Goal: Transaction & Acquisition: Purchase product/service

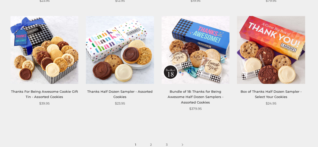
scroll to position [731, 0]
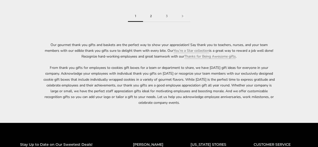
click at [152, 11] on link "2" at bounding box center [151, 16] width 16 height 11
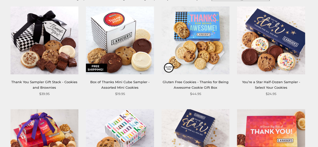
scroll to position [88, 0]
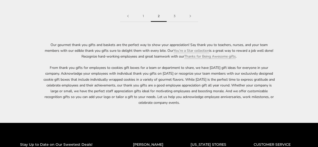
scroll to position [602, 0]
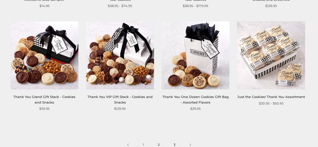
click at [175, 140] on link "3" at bounding box center [175, 144] width 16 height 11
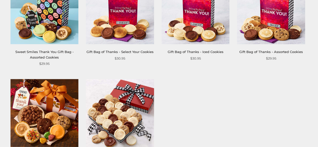
scroll to position [257, 0]
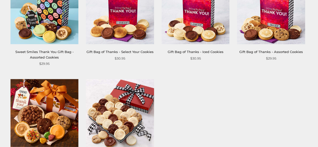
click at [50, 23] on img at bounding box center [45, 10] width 68 height 68
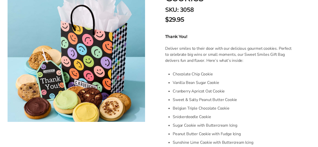
scroll to position [138, 0]
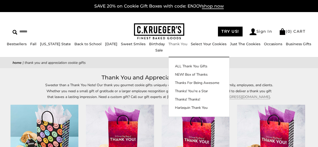
click at [174, 46] on link "Thank You" at bounding box center [177, 44] width 19 height 5
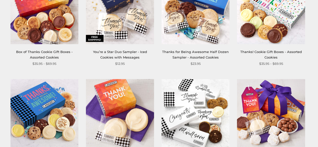
scroll to position [257, 0]
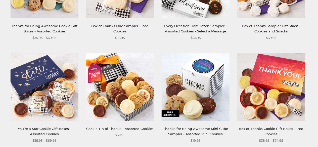
click at [109, 127] on link "Cookie Tin of Thanks - Assorted Cookies" at bounding box center [119, 129] width 67 height 4
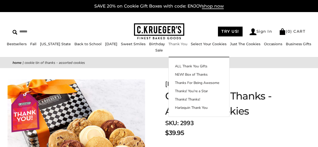
click at [172, 46] on link "Thank You" at bounding box center [177, 44] width 19 height 5
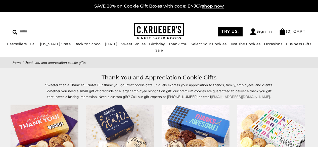
scroll to position [128, 0]
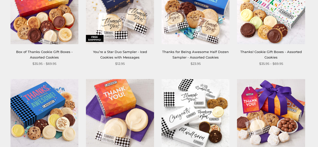
click at [266, 53] on link "Thanks! Cookie Gift Boxes - Assorted Cookies" at bounding box center [271, 54] width 62 height 9
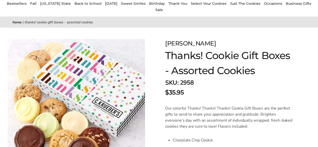
scroll to position [35, 0]
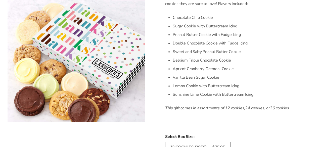
scroll to position [292, 0]
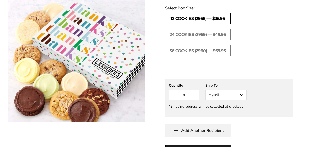
click at [212, 21] on label "12 Cookies (2958) — $35.95" at bounding box center [197, 18] width 65 height 11
click at [242, 95] on button "Myself" at bounding box center [225, 95] width 41 height 10
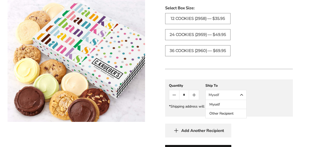
click at [229, 112] on button "Other Recipient" at bounding box center [226, 113] width 41 height 9
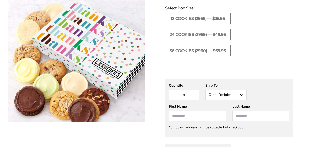
click at [205, 118] on input "First Name" at bounding box center [197, 116] width 57 height 10
type input "*****"
click at [251, 115] on input "Last Name" at bounding box center [260, 116] width 57 height 10
type input "*"
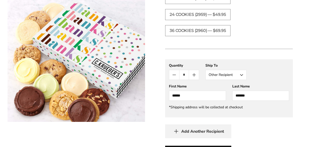
scroll to position [440, 0]
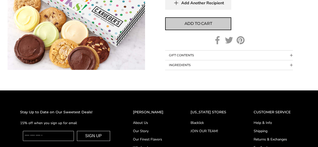
type input "*******"
click at [193, 26] on span "Add to cart" at bounding box center [198, 24] width 28 height 6
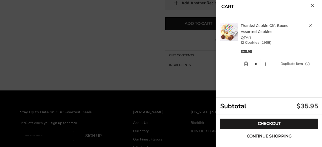
click at [279, 137] on span "Continue shopping" at bounding box center [269, 136] width 45 height 4
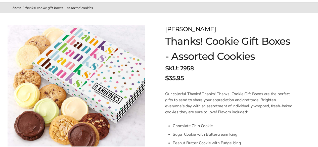
scroll to position [0, 0]
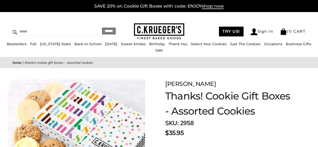
click at [42, 29] on input "Search" at bounding box center [46, 32] width 67 height 8
type input "********"
click at [102, 28] on input "******" at bounding box center [109, 31] width 14 height 7
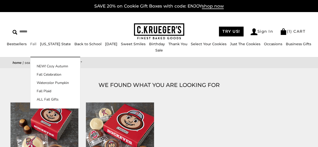
click at [31, 46] on link "Fall" at bounding box center [33, 44] width 6 height 5
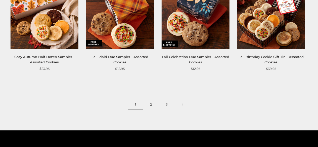
scroll to position [645, 0]
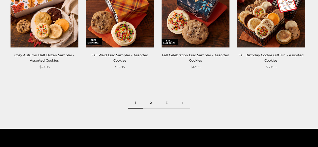
click at [150, 102] on link "2" at bounding box center [151, 102] width 16 height 11
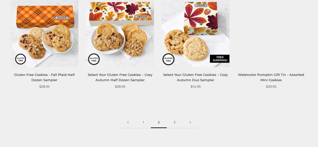
scroll to position [631, 0]
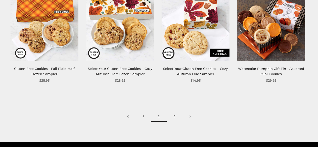
click at [173, 115] on link "3" at bounding box center [175, 116] width 16 height 11
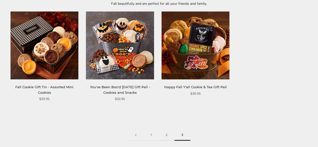
scroll to position [98, 0]
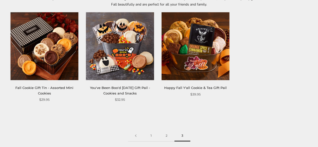
click at [43, 88] on link "Fall Cookie Gift Tin - Assorted Mini Cookies" at bounding box center [44, 90] width 58 height 9
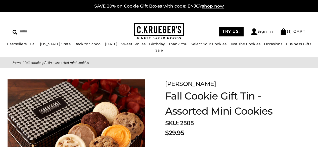
scroll to position [128, 0]
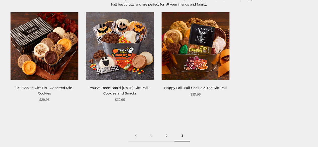
click at [150, 135] on link "1" at bounding box center [151, 135] width 15 height 11
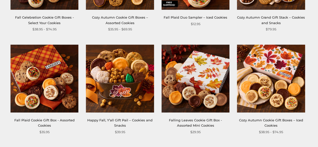
scroll to position [40, 0]
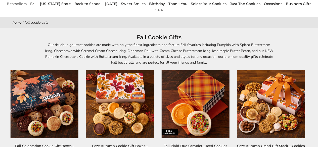
click at [17, 6] on link "Bestsellers" at bounding box center [17, 4] width 20 height 5
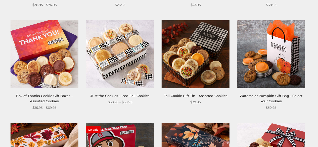
scroll to position [299, 0]
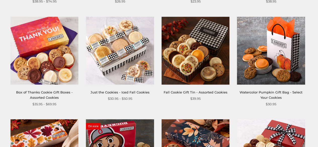
click at [44, 87] on div "Box of Thanks Cookie Gift Boxes - Assorted Cookies $35.95 - $69.95" at bounding box center [45, 62] width 68 height 90
click at [44, 96] on link "Box of Thanks Cookie Gift Boxes - Assorted Cookies" at bounding box center [44, 94] width 57 height 9
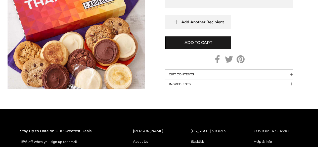
scroll to position [257, 0]
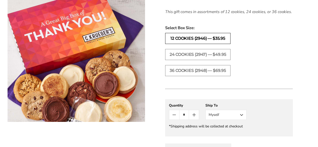
click at [214, 42] on label "12 COOKIES (2946) — $35.95" at bounding box center [197, 38] width 65 height 11
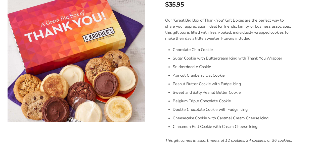
scroll to position [0, 0]
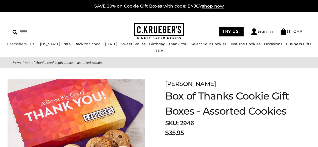
click at [12, 46] on link "Bestsellers" at bounding box center [17, 44] width 20 height 5
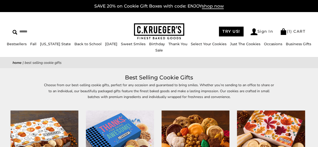
scroll to position [128, 0]
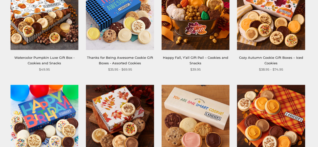
click at [120, 61] on link "Thanks for Being Awesome Cookie Gift Boxes - Assorted Cookies" at bounding box center [120, 60] width 66 height 9
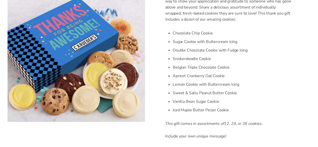
scroll to position [297, 0]
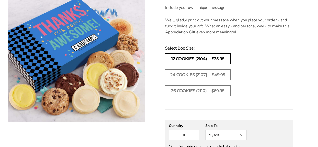
click at [215, 58] on label "12 Cookies (2104)— $35.95" at bounding box center [197, 58] width 65 height 11
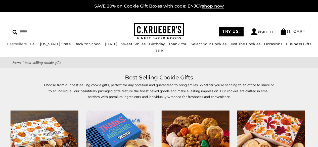
click at [15, 47] on li "Bestsellers" at bounding box center [17, 44] width 20 height 6
click at [297, 33] on link "( 1 ) CART" at bounding box center [292, 31] width 25 height 5
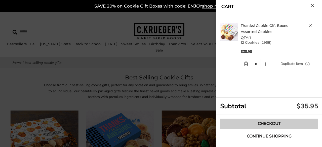
click at [278, 124] on link "Checkout" at bounding box center [269, 124] width 98 height 10
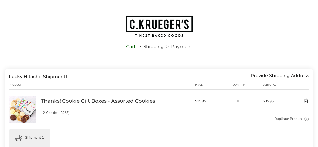
scroll to position [128, 0]
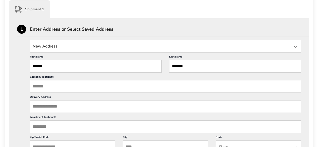
click at [67, 50] on input "State" at bounding box center [165, 46] width 271 height 13
type input "**********"
click at [65, 88] on input "Company (optional)" at bounding box center [165, 86] width 271 height 13
type input "**********"
click at [65, 109] on input "Delivery Address" at bounding box center [165, 106] width 271 height 13
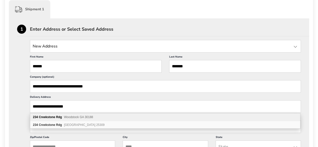
click at [58, 117] on b "Rdg" at bounding box center [59, 117] width 6 height 4
type input "**********"
type input "*********"
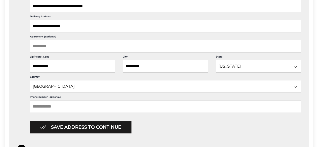
scroll to position [212, 0]
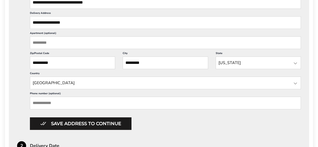
click at [63, 101] on input "Phone number (optional)" at bounding box center [165, 103] width 271 height 13
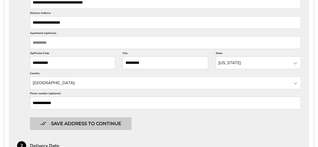
type input "**********"
click at [95, 121] on button "Save address to continue" at bounding box center [81, 123] width 102 height 13
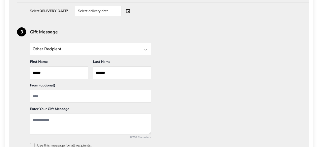
click at [45, 99] on input "From" at bounding box center [90, 96] width 121 height 13
type input "**********"
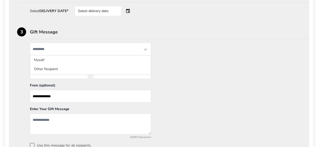
click at [63, 50] on input "State" at bounding box center [90, 49] width 121 height 13
click at [144, 51] on div at bounding box center [146, 49] width 6 height 6
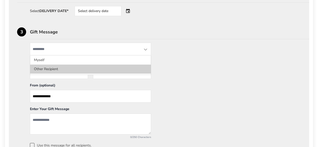
click at [54, 65] on li "Other Recipient" at bounding box center [90, 69] width 121 height 9
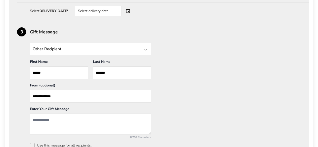
click at [60, 116] on textarea "Add a message" at bounding box center [90, 124] width 121 height 21
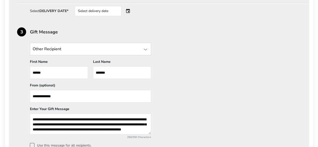
scroll to position [0, 0]
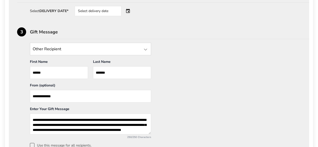
click at [36, 116] on textarea "**********" at bounding box center [90, 124] width 121 height 21
click at [147, 116] on textarea "**********" at bounding box center [90, 124] width 121 height 21
click at [36, 120] on textarea "**********" at bounding box center [90, 124] width 121 height 21
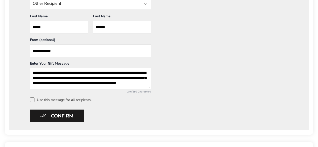
scroll to position [263, 0]
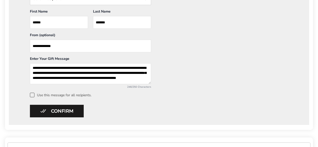
type textarea "**********"
click at [34, 94] on label "Use this message for all recipients." at bounding box center [165, 95] width 271 height 5
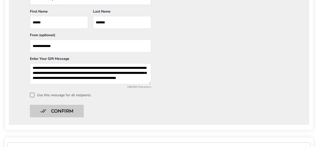
click at [56, 109] on button "Confirm" at bounding box center [57, 111] width 54 height 13
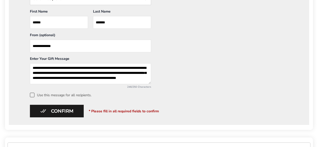
scroll to position [134, 0]
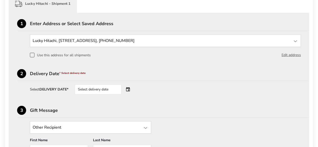
click at [112, 91] on div "Select delivery date" at bounding box center [98, 89] width 47 height 10
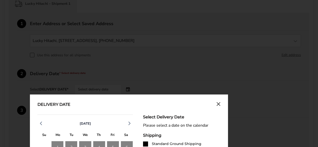
scroll to position [263, 0]
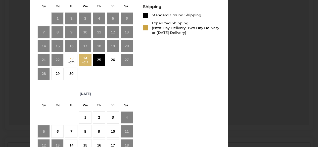
click at [101, 60] on div "25" at bounding box center [99, 60] width 12 height 12
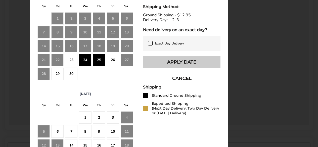
click at [205, 68] on button "Apply Date" at bounding box center [181, 62] width 77 height 13
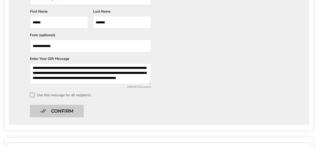
click at [79, 105] on button "Confirm" at bounding box center [57, 111] width 54 height 13
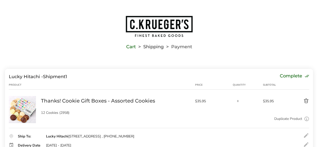
scroll to position [123, 0]
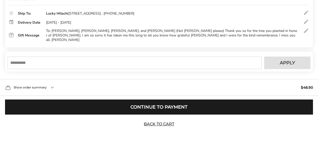
click at [52, 88] on div "Show order summary $48.90" at bounding box center [159, 87] width 318 height 17
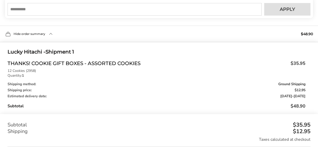
scroll to position [251, 0]
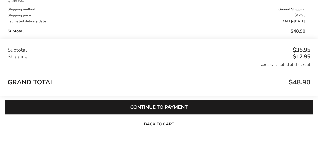
click at [157, 108] on button "Continue to Payment" at bounding box center [159, 107] width 308 height 15
